Goal: Navigation & Orientation: Find specific page/section

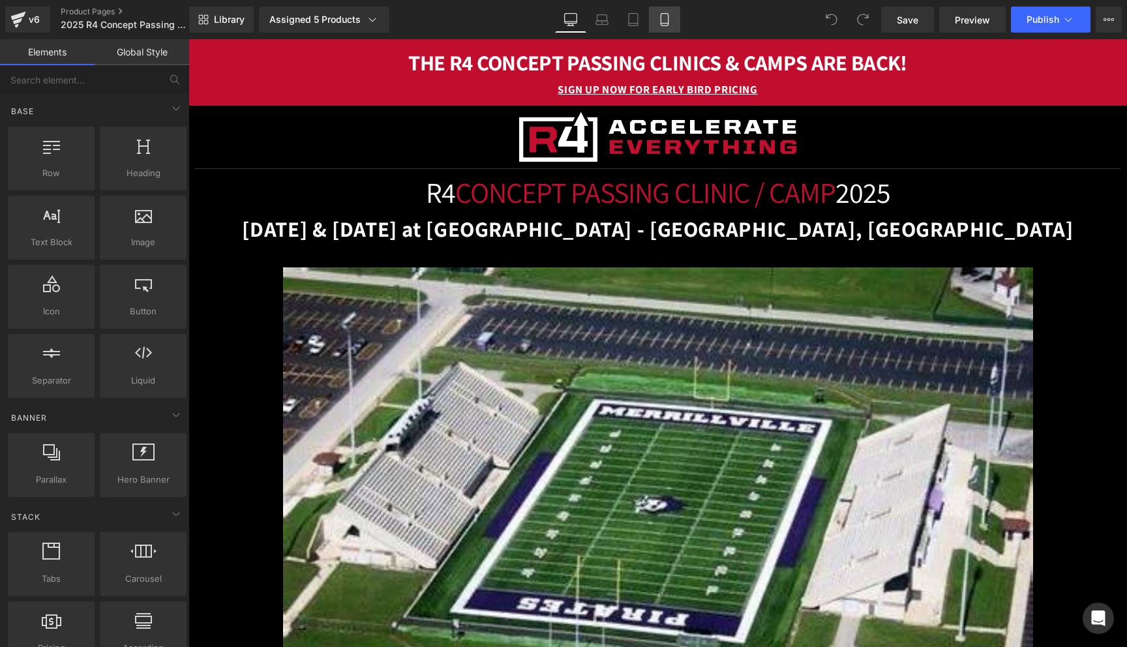
click at [665, 19] on icon at bounding box center [664, 19] width 13 height 13
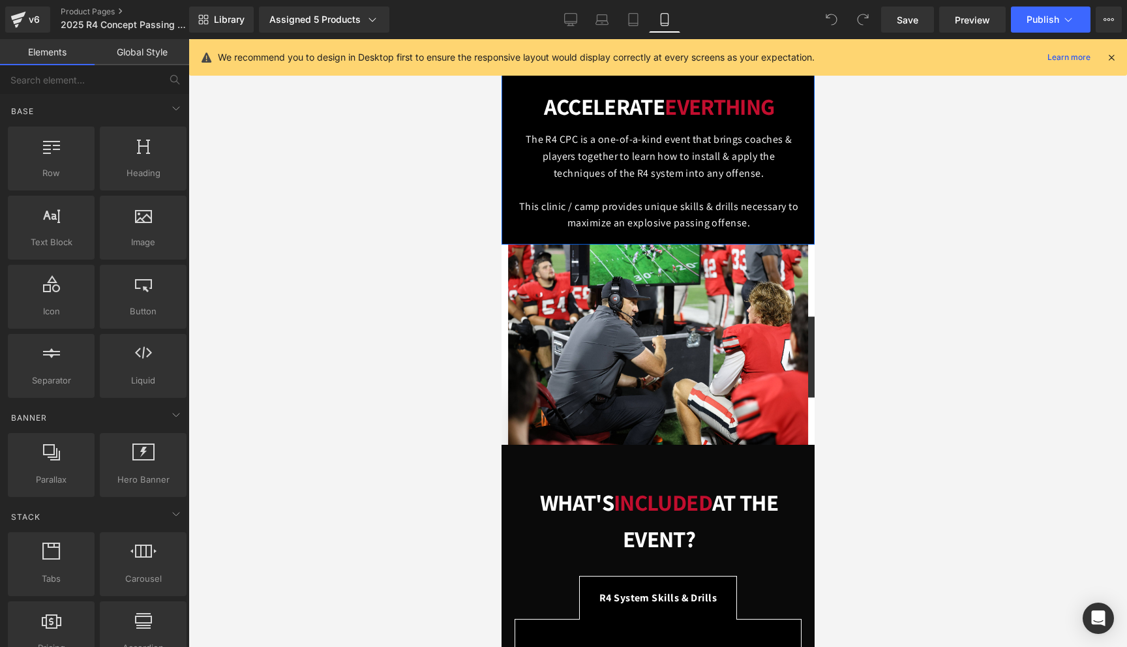
scroll to position [1346, 0]
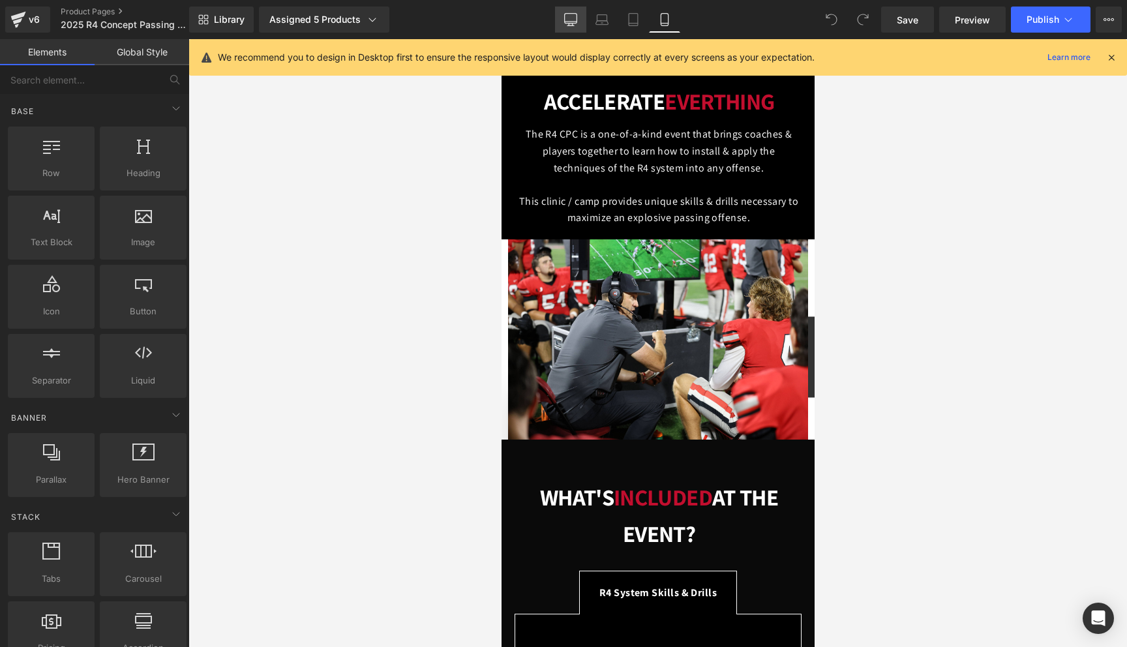
click at [567, 27] on link "Desktop" at bounding box center [570, 20] width 31 height 26
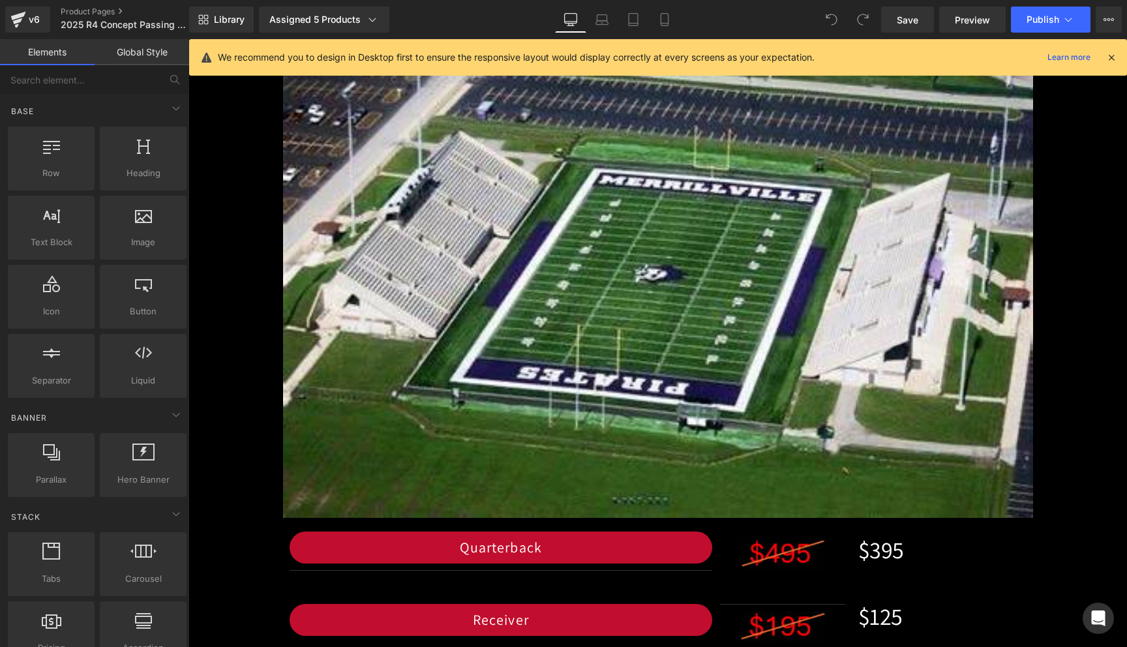
scroll to position [0, 0]
